Goal: Navigation & Orientation: Find specific page/section

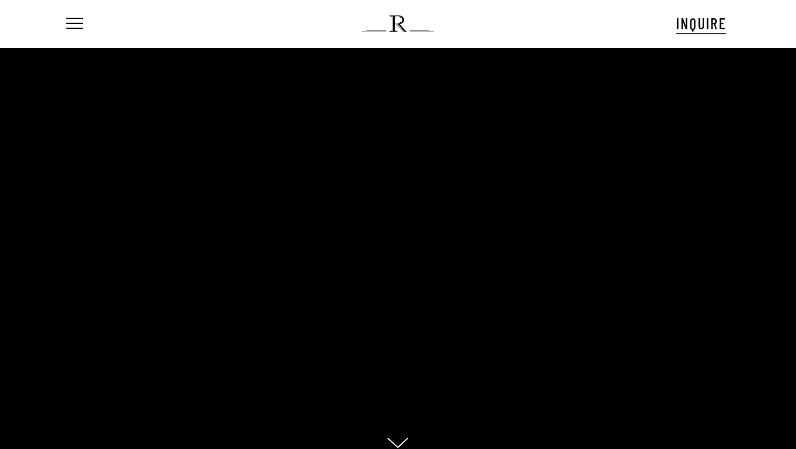
scroll to position [11, 1]
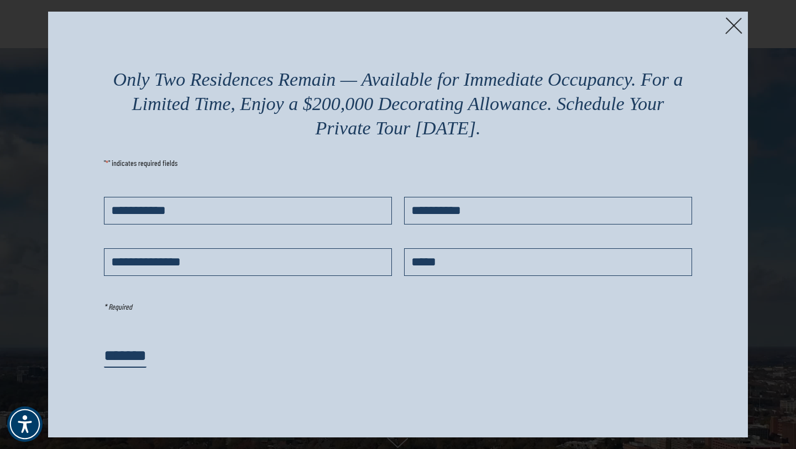
click at [736, 27] on img at bounding box center [733, 25] width 17 height 17
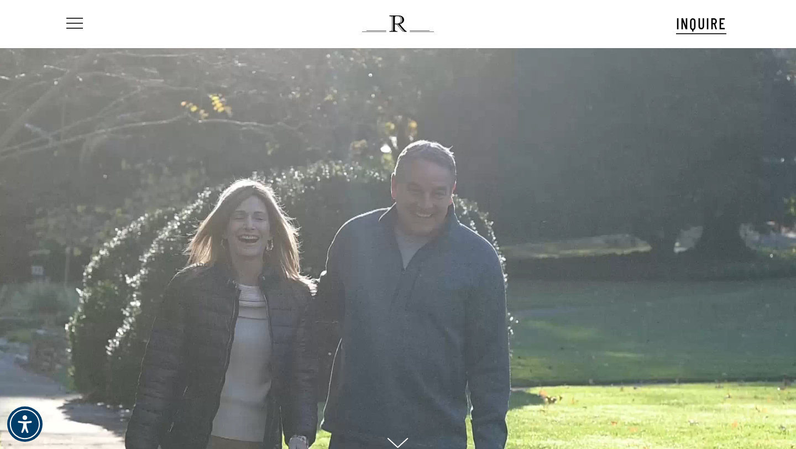
click at [79, 21] on span "Navigation Menu" at bounding box center [75, 23] width 12 height 15
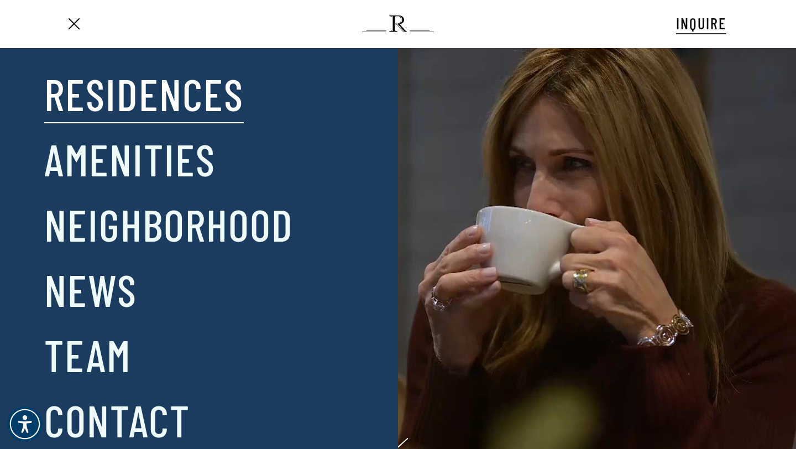
click at [99, 106] on link "Residences" at bounding box center [143, 93] width 199 height 57
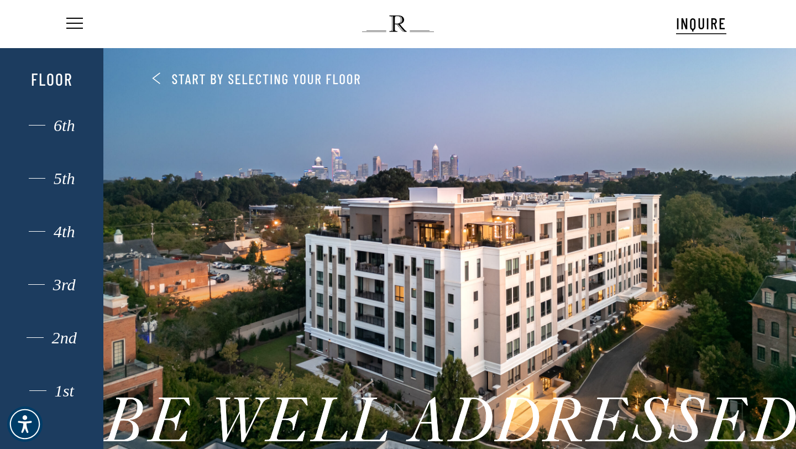
click at [154, 79] on div at bounding box center [449, 249] width 692 height 408
click at [76, 22] on span "Navigation Menu" at bounding box center [75, 23] width 12 height 15
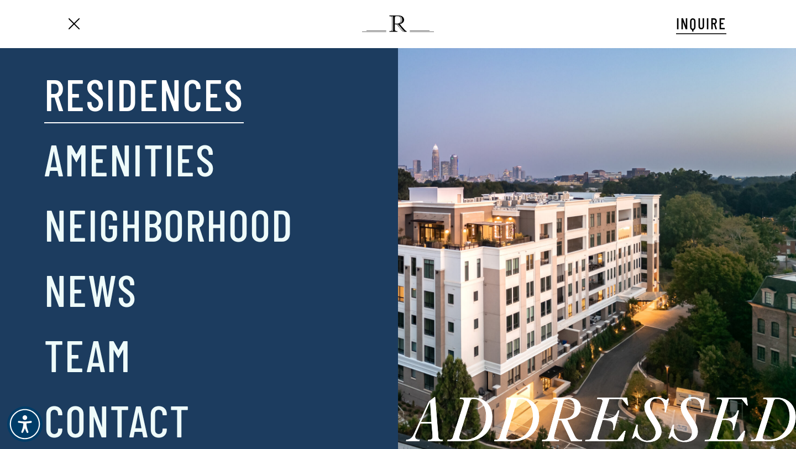
click at [244, 225] on div at bounding box center [267, 260] width 149 height 391
click at [166, 230] on link "Neighborhood" at bounding box center [168, 223] width 249 height 57
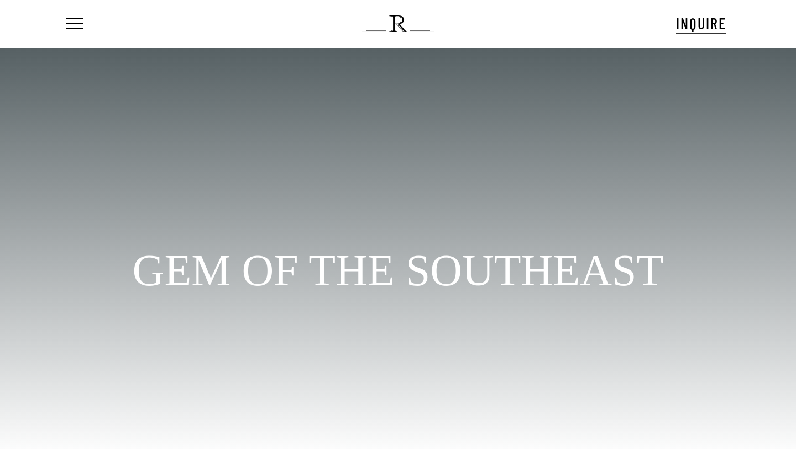
scroll to position [23, 0]
